Goal: Information Seeking & Learning: Learn about a topic

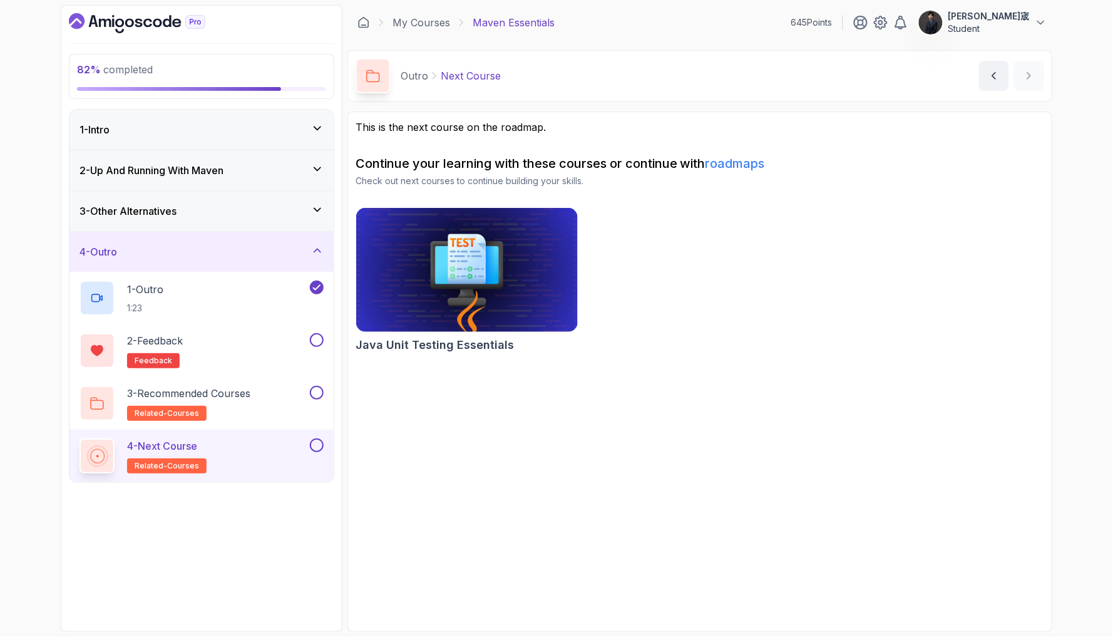
click at [130, 18] on icon "Dashboard" at bounding box center [137, 23] width 136 height 20
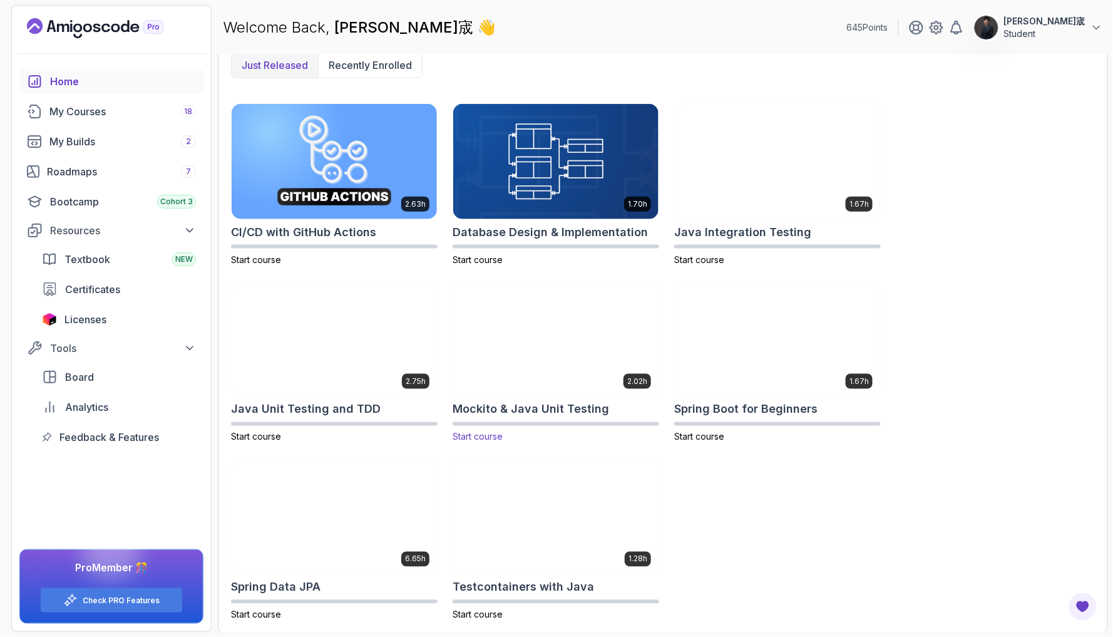
scroll to position [341, 0]
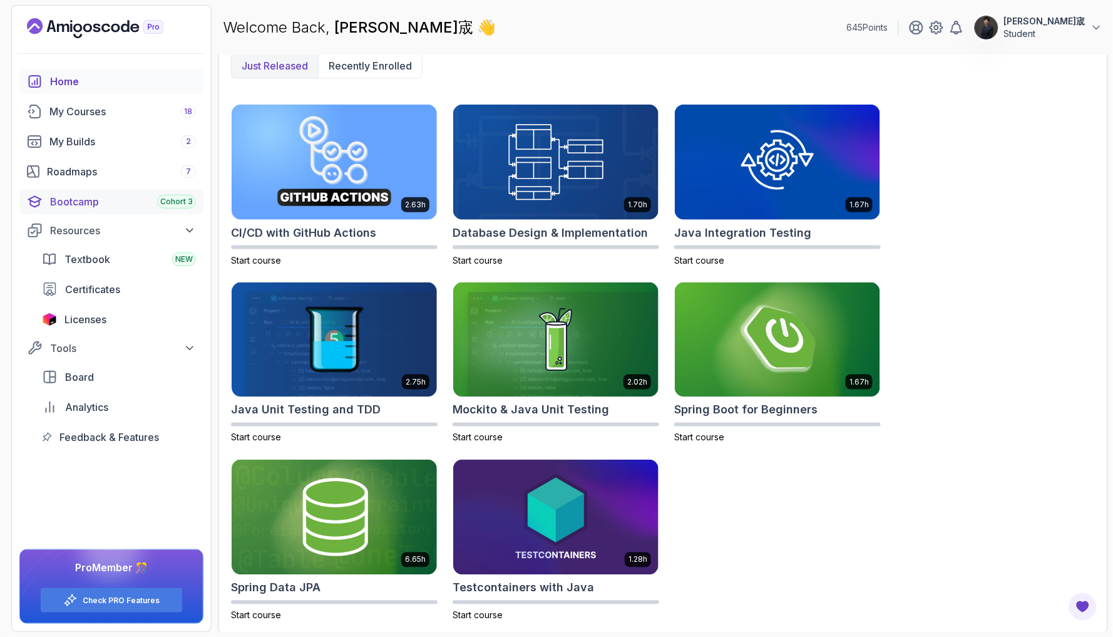
click at [136, 207] on div "Bootcamp Cohort 3" at bounding box center [123, 201] width 146 height 15
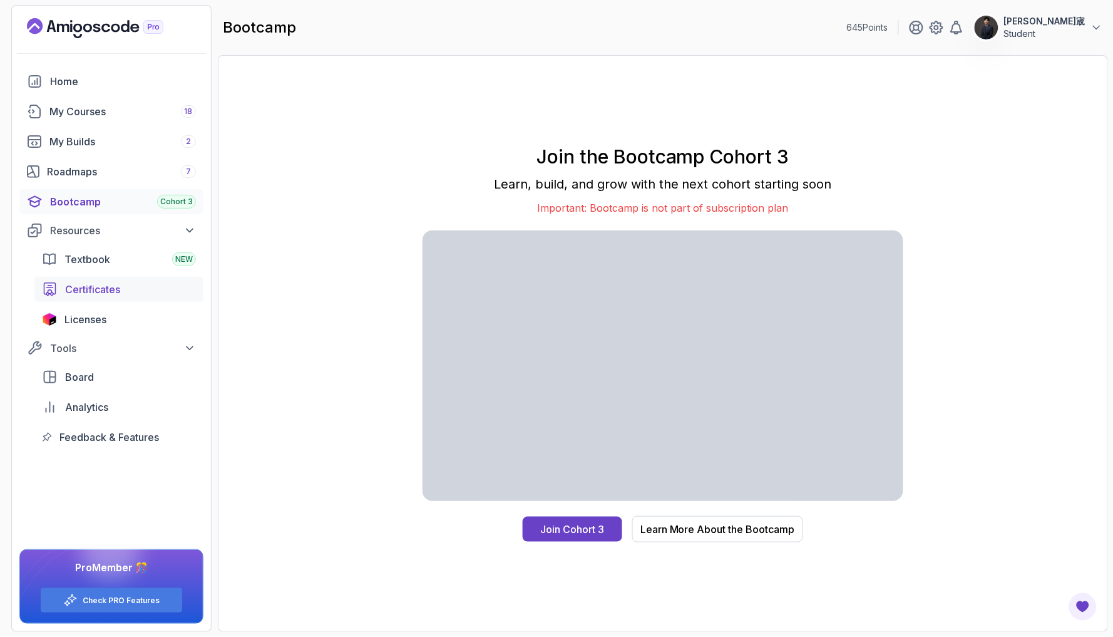
click at [182, 294] on div "Certificates" at bounding box center [130, 289] width 131 height 15
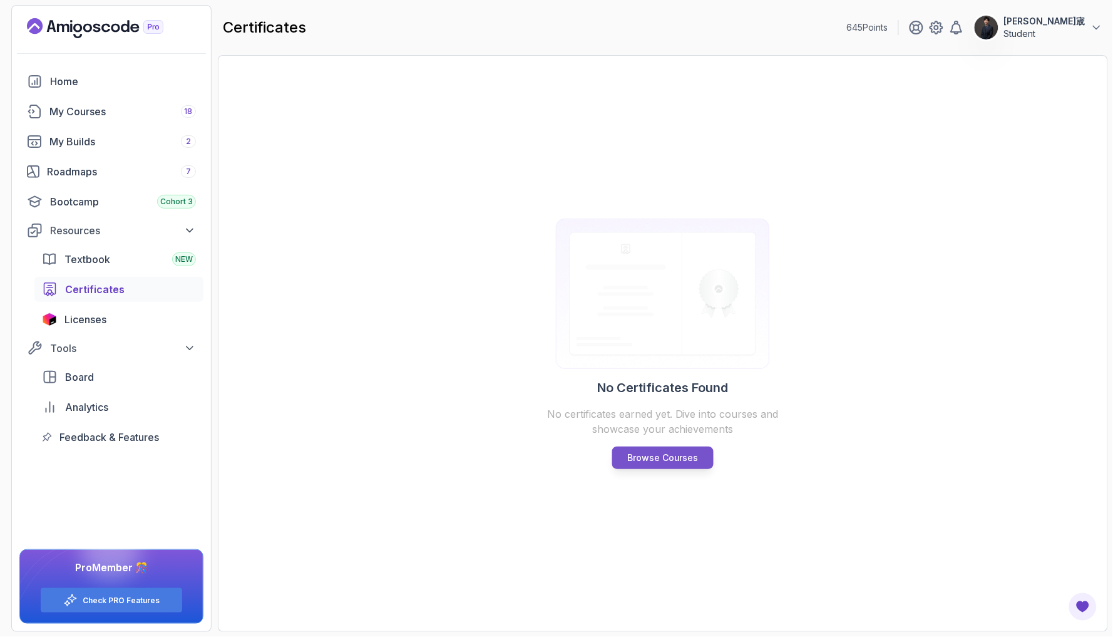
click at [691, 455] on p "Browse Courses" at bounding box center [662, 457] width 71 height 13
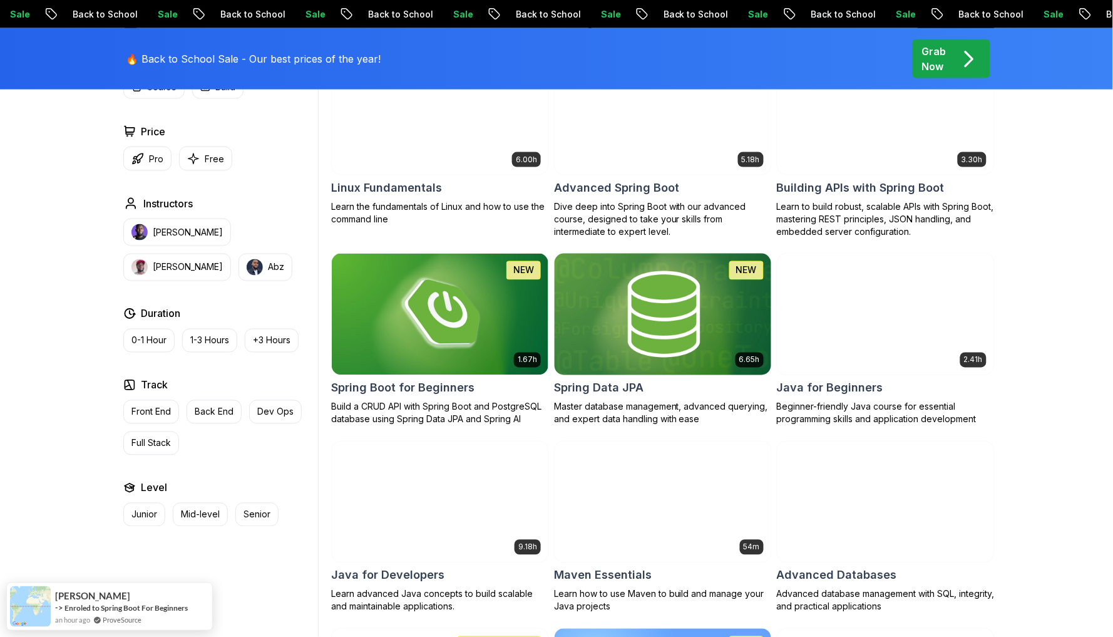
scroll to position [557, 0]
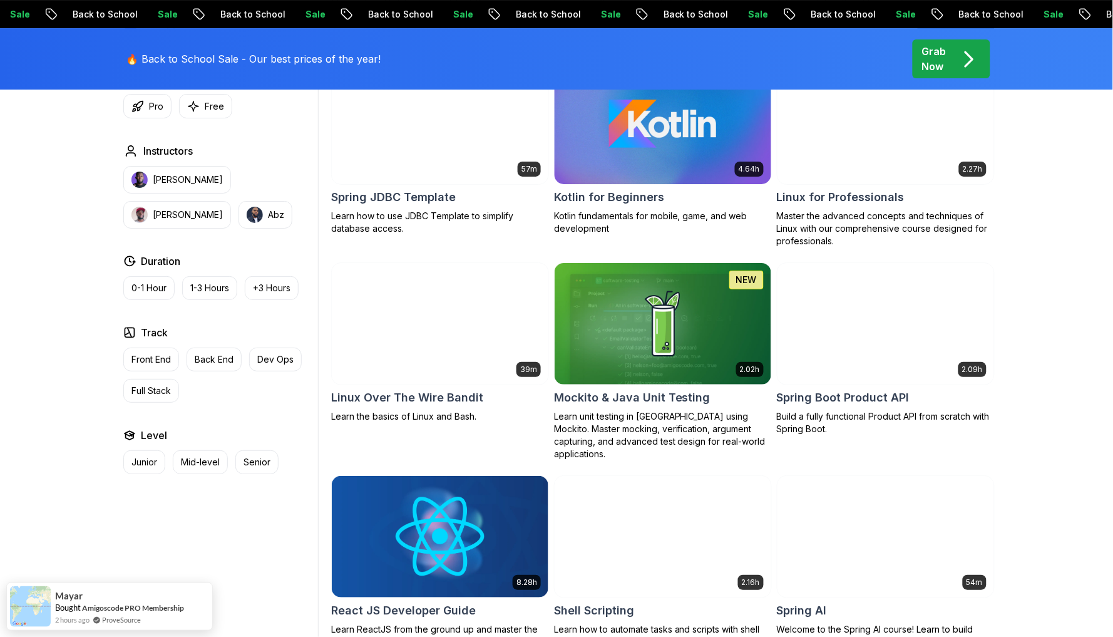
scroll to position [2626, 0]
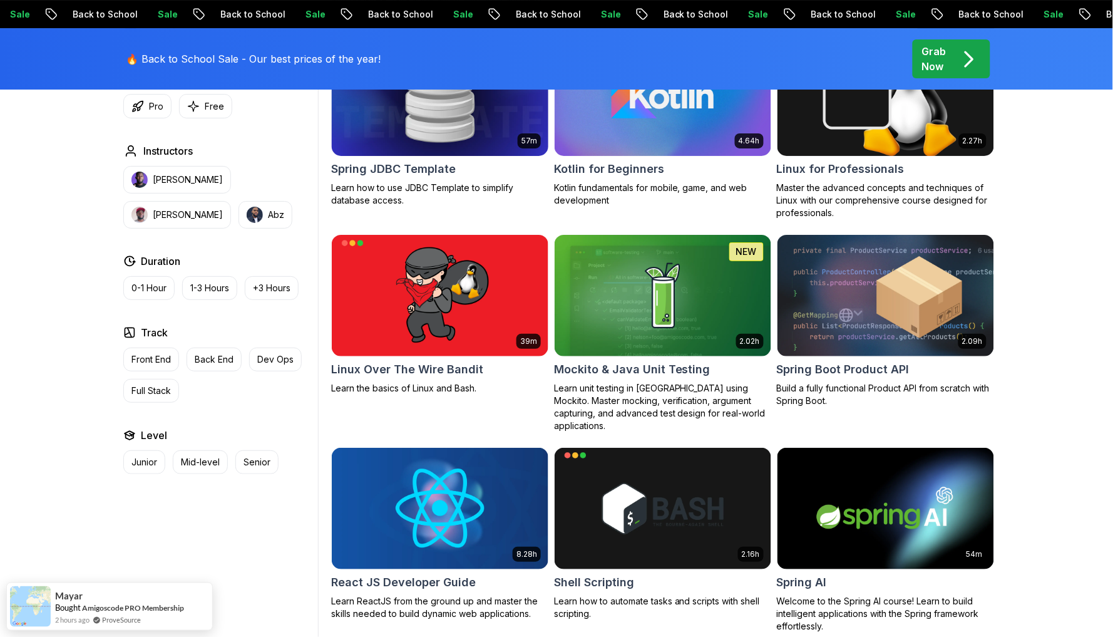
click at [452, 124] on img at bounding box center [439, 94] width 227 height 127
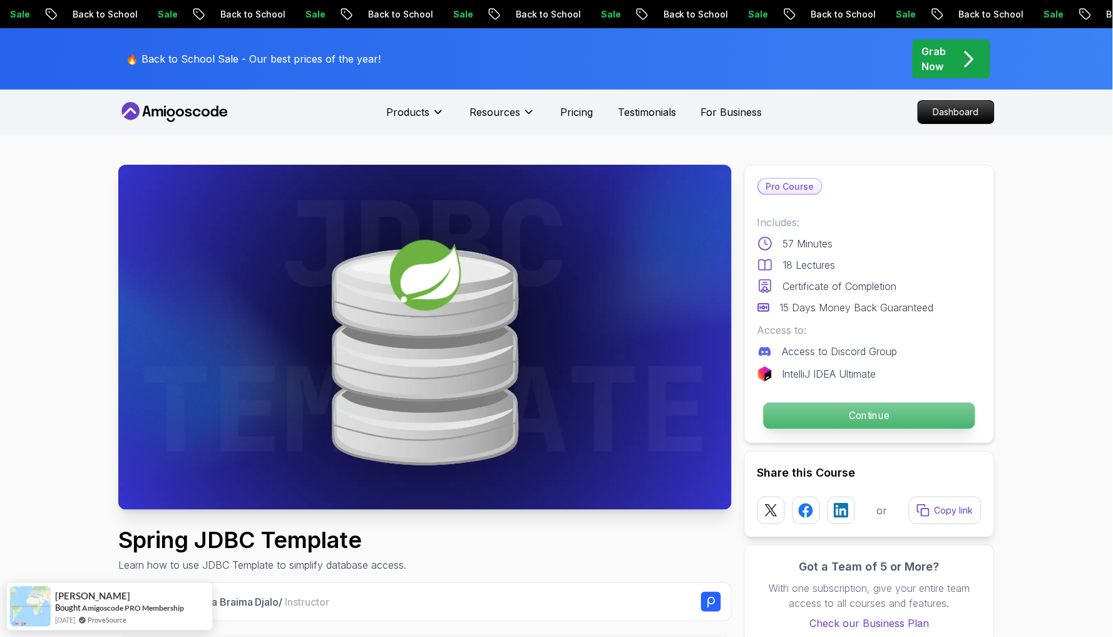
click at [920, 421] on p "Continue" at bounding box center [870, 416] width 212 height 26
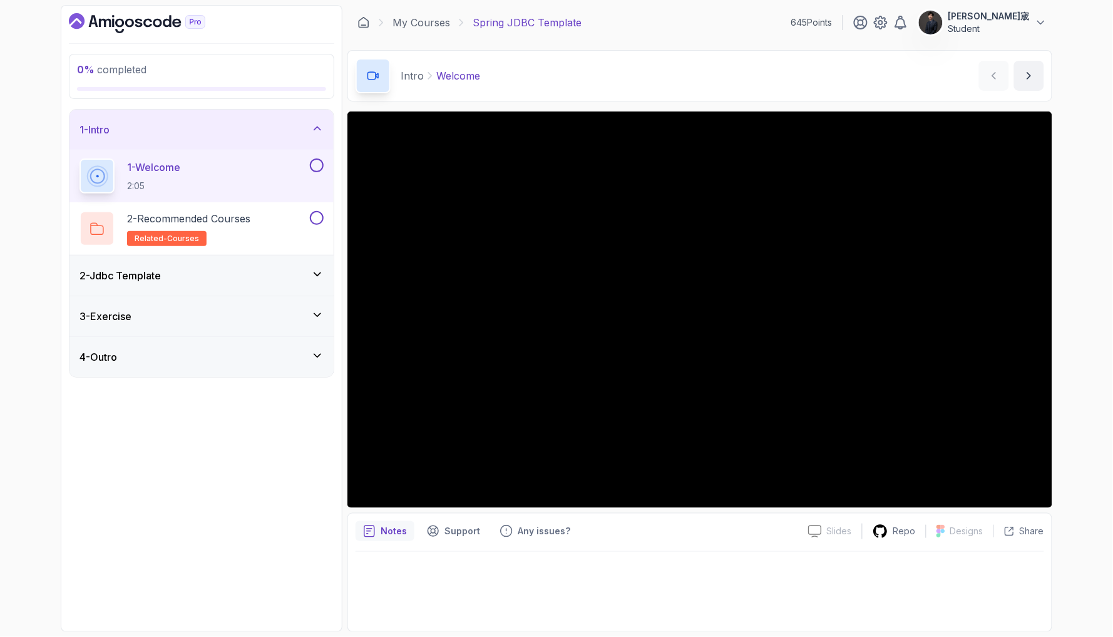
click at [289, 279] on div "2 - Jdbc Template" at bounding box center [202, 275] width 244 height 15
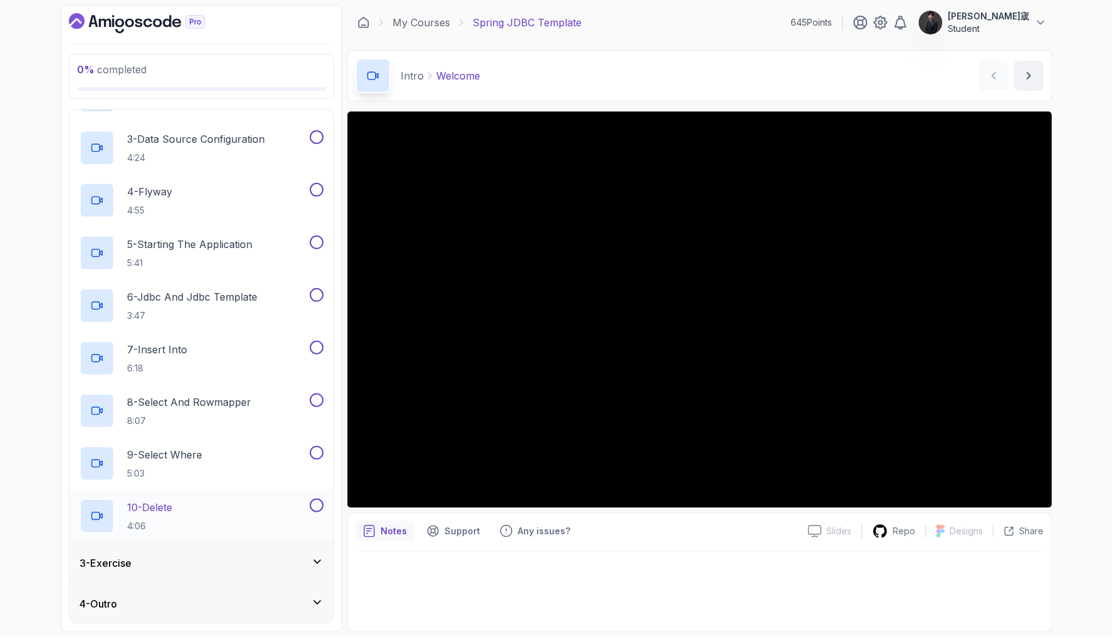
scroll to position [173, 0]
click at [294, 566] on div "3 - Exercise" at bounding box center [202, 563] width 244 height 15
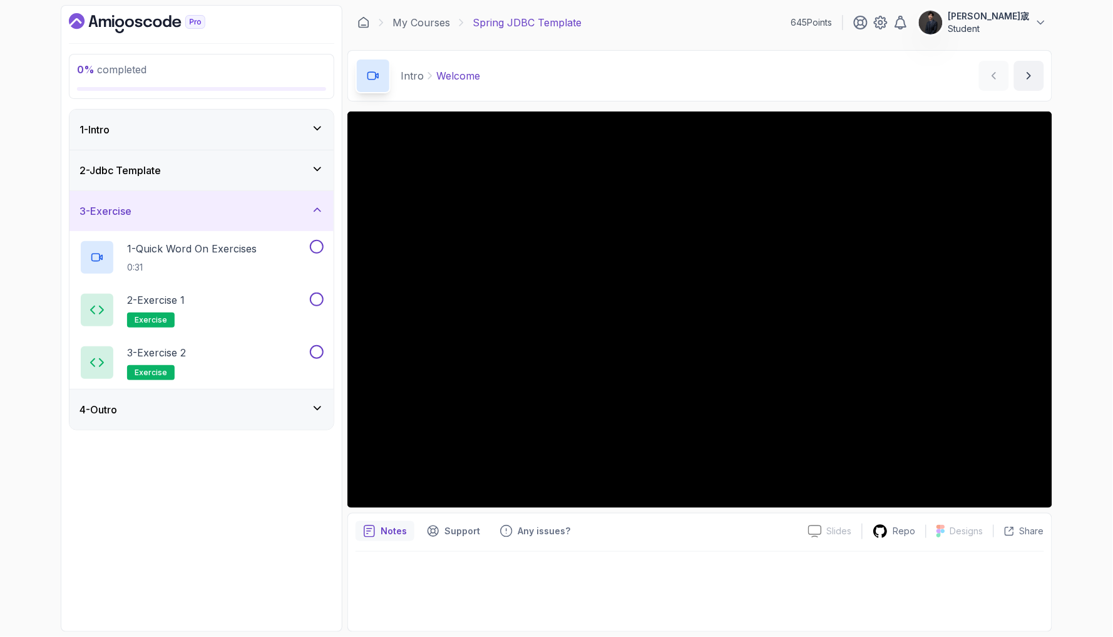
scroll to position [0, 0]
click at [300, 163] on div "2 - Jdbc Template" at bounding box center [202, 170] width 244 height 15
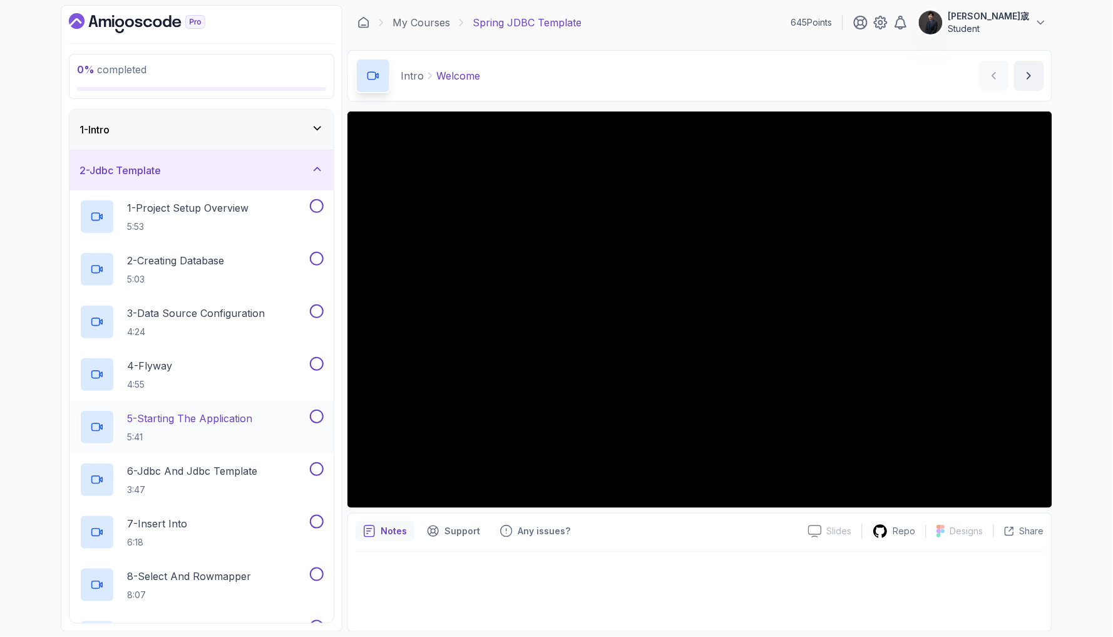
click at [212, 423] on p "5 - Starting The Application" at bounding box center [189, 418] width 125 height 15
click at [248, 473] on p "6 - Jdbc And Jdbc Template" at bounding box center [192, 470] width 130 height 15
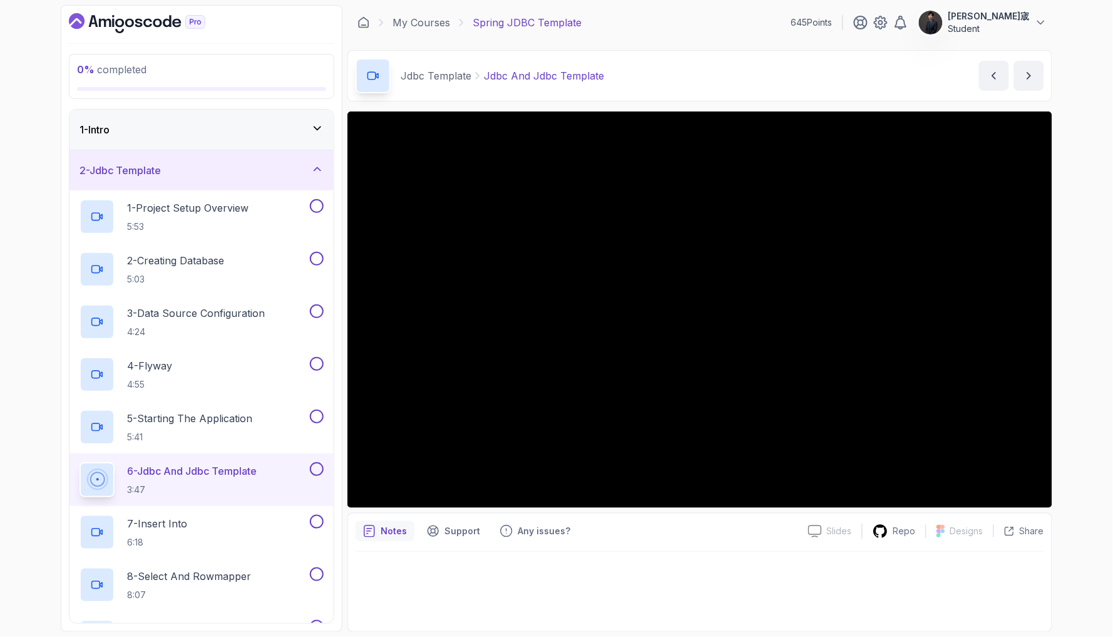
click at [140, 24] on icon "Dashboard" at bounding box center [137, 23] width 136 height 20
